Goal: Information Seeking & Learning: Learn about a topic

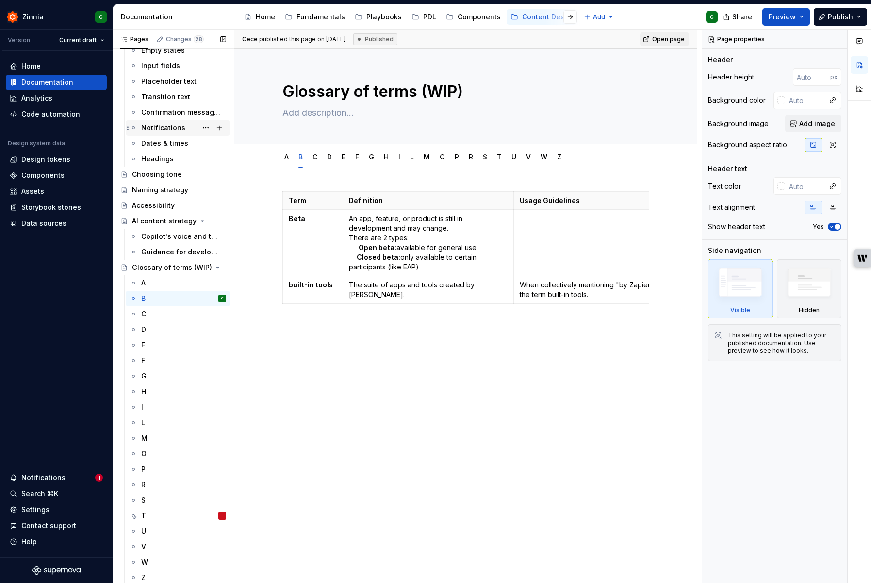
scroll to position [178, 0]
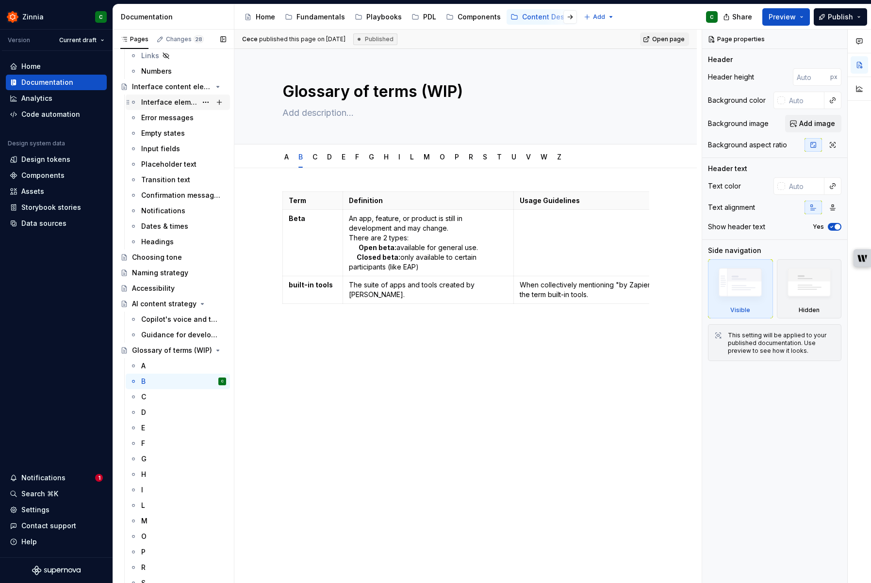
click at [187, 101] on div "Interface elements" at bounding box center [169, 102] width 56 height 10
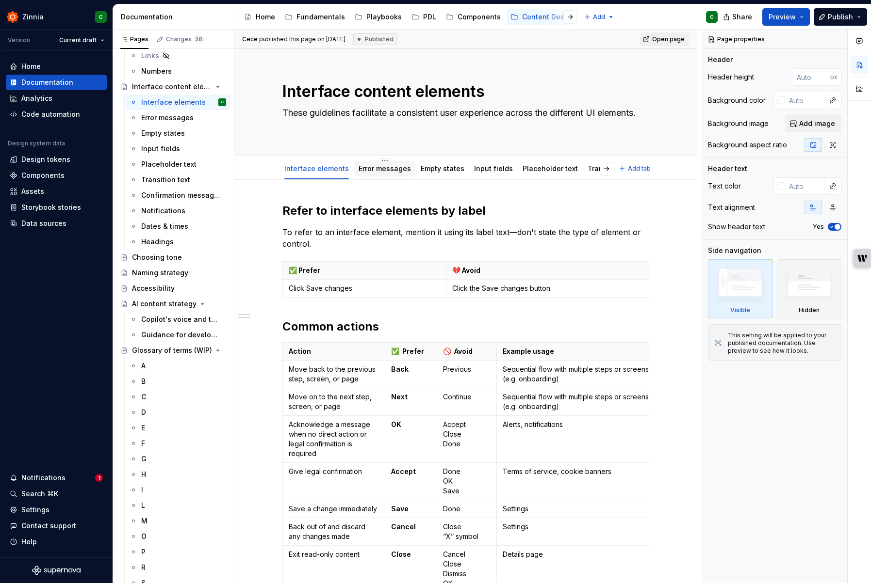
click at [372, 171] on link "Error messages" at bounding box center [384, 168] width 52 height 8
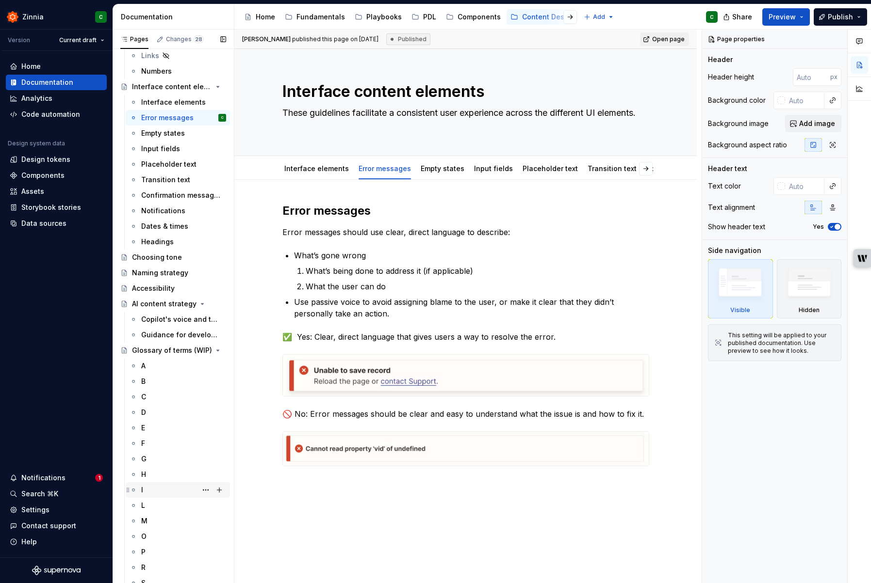
scroll to position [260, 0]
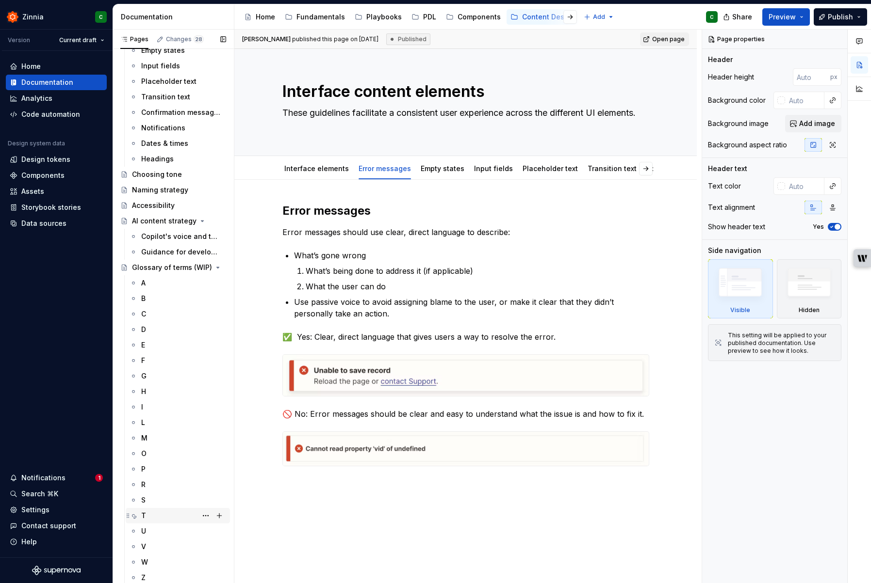
click at [161, 516] on div "T" at bounding box center [183, 516] width 85 height 14
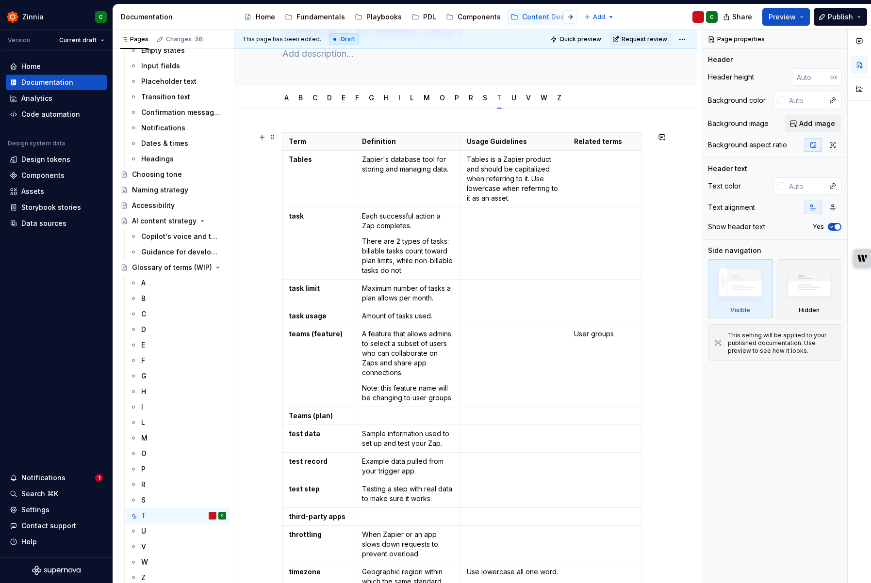
scroll to position [58, 0]
click at [157, 452] on div "O" at bounding box center [183, 454] width 85 height 14
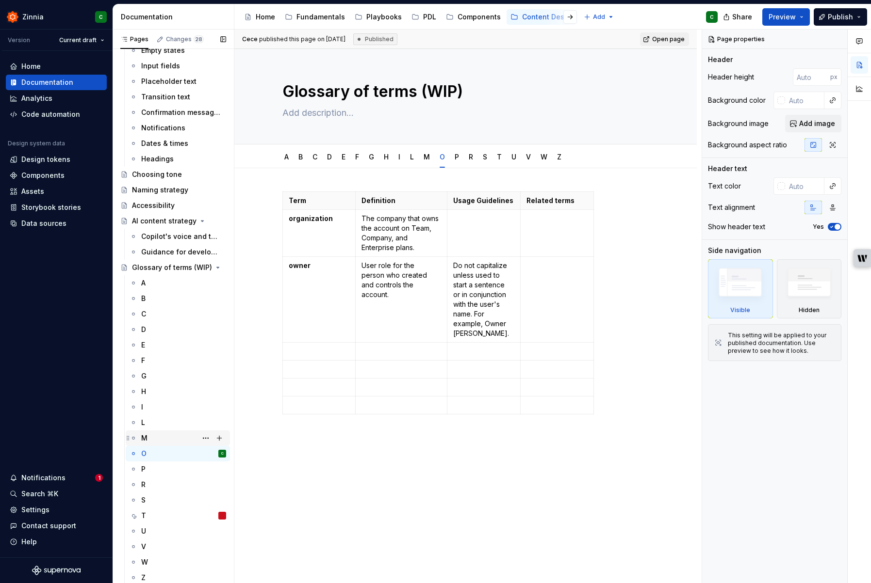
click at [154, 432] on div "M" at bounding box center [183, 439] width 85 height 14
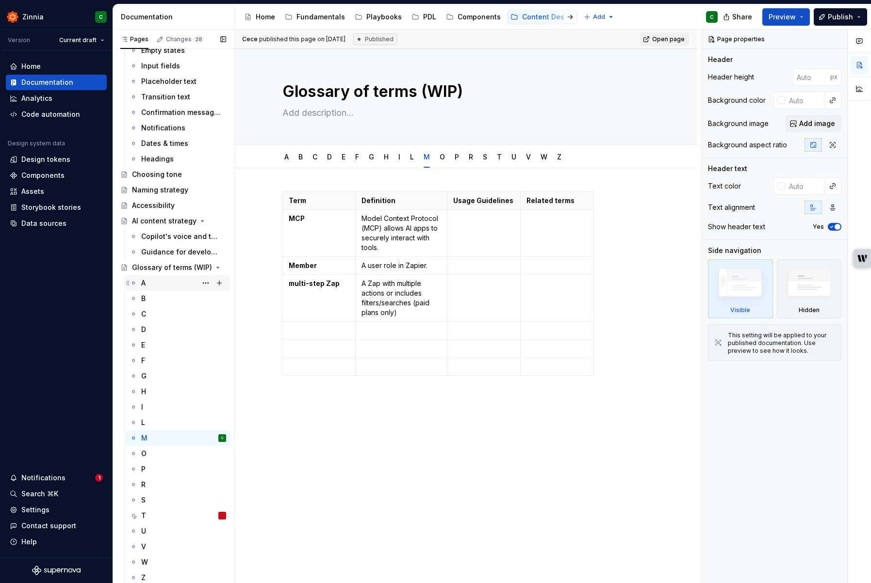
click at [176, 287] on div "A" at bounding box center [183, 283] width 85 height 14
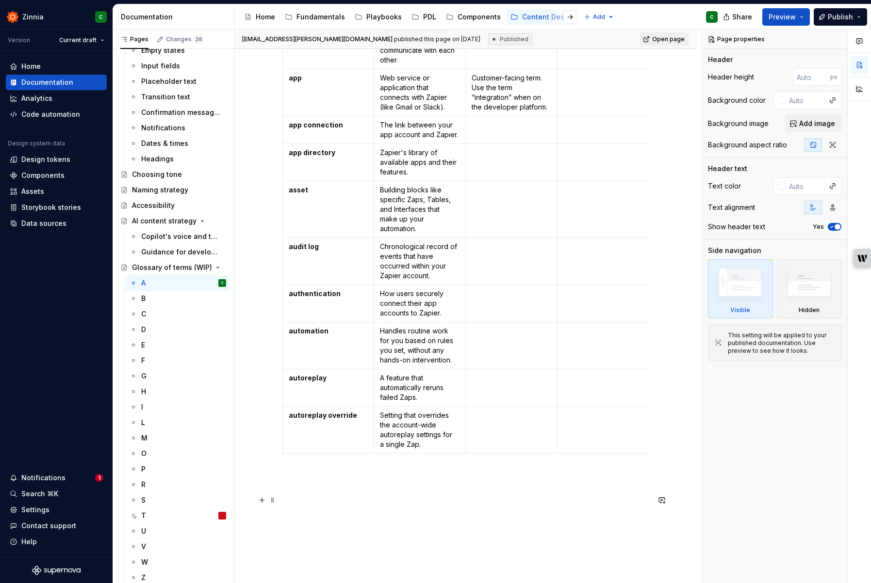
scroll to position [963, 0]
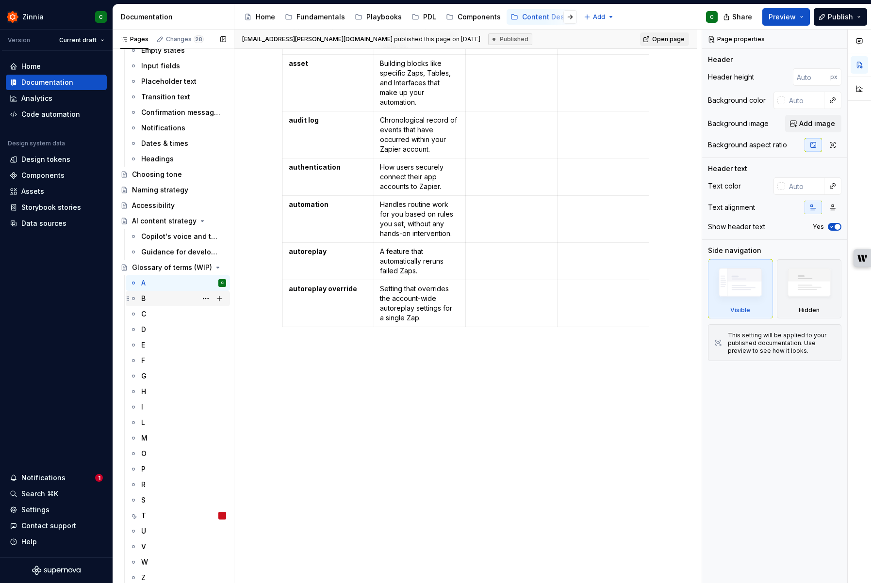
drag, startPoint x: 149, startPoint y: 300, endPoint x: 160, endPoint y: 303, distance: 10.9
click at [149, 300] on div "B" at bounding box center [183, 299] width 85 height 14
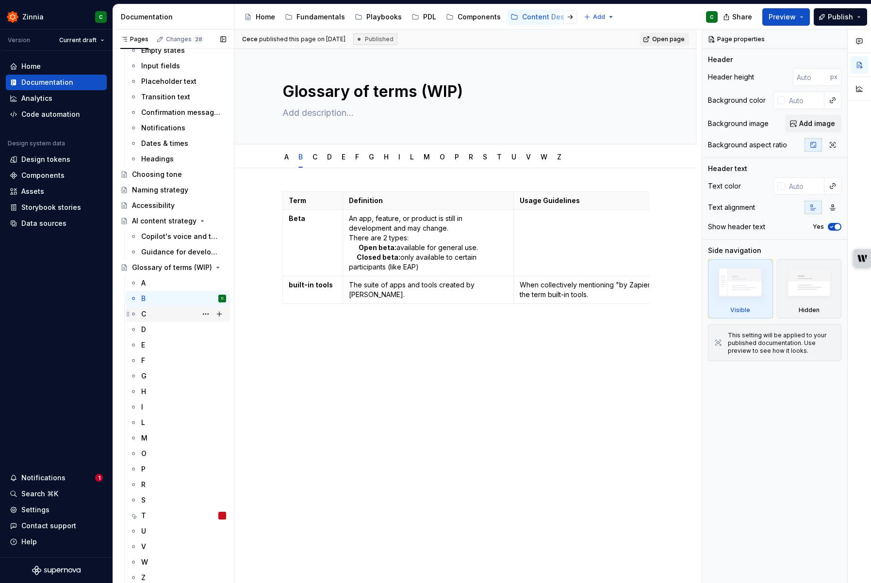
click at [145, 319] on div "C" at bounding box center [183, 314] width 85 height 14
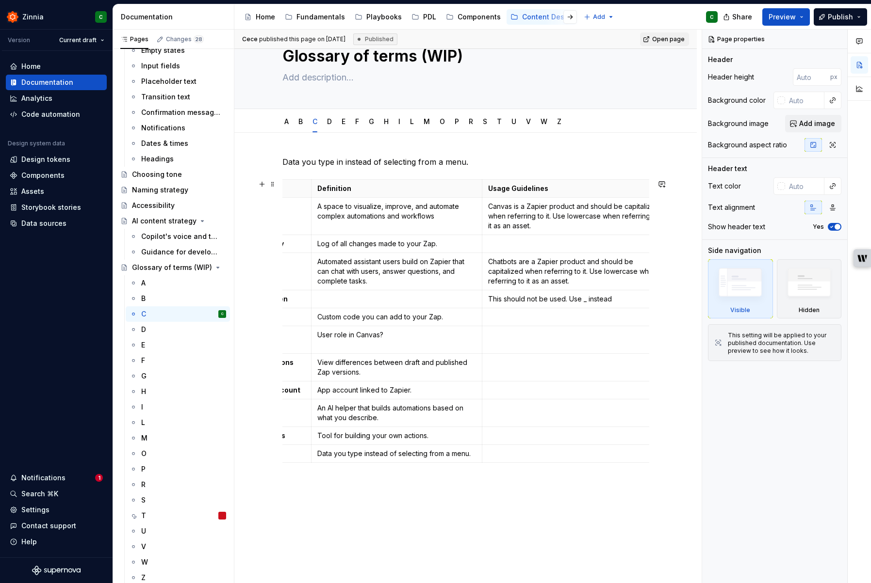
scroll to position [0, 23]
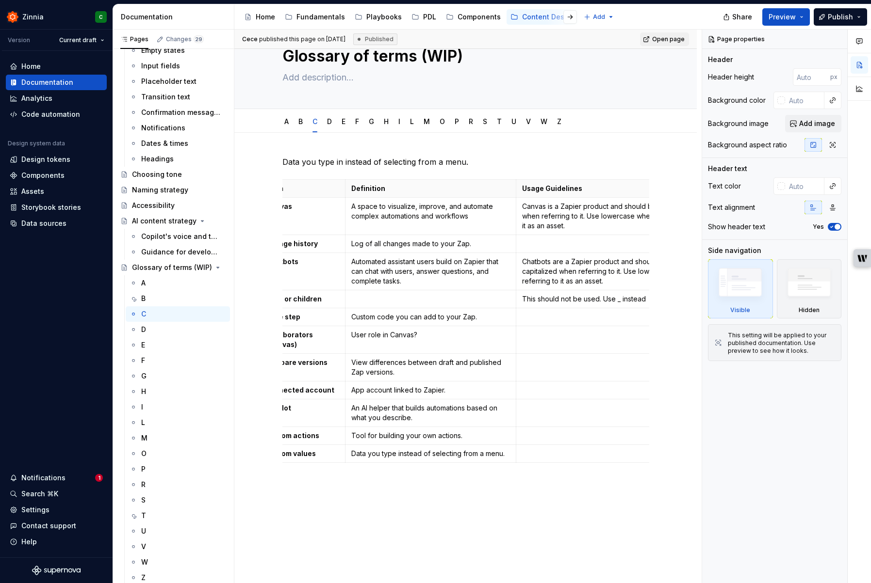
type textarea "*"
